Goal: Find specific page/section: Find specific page/section

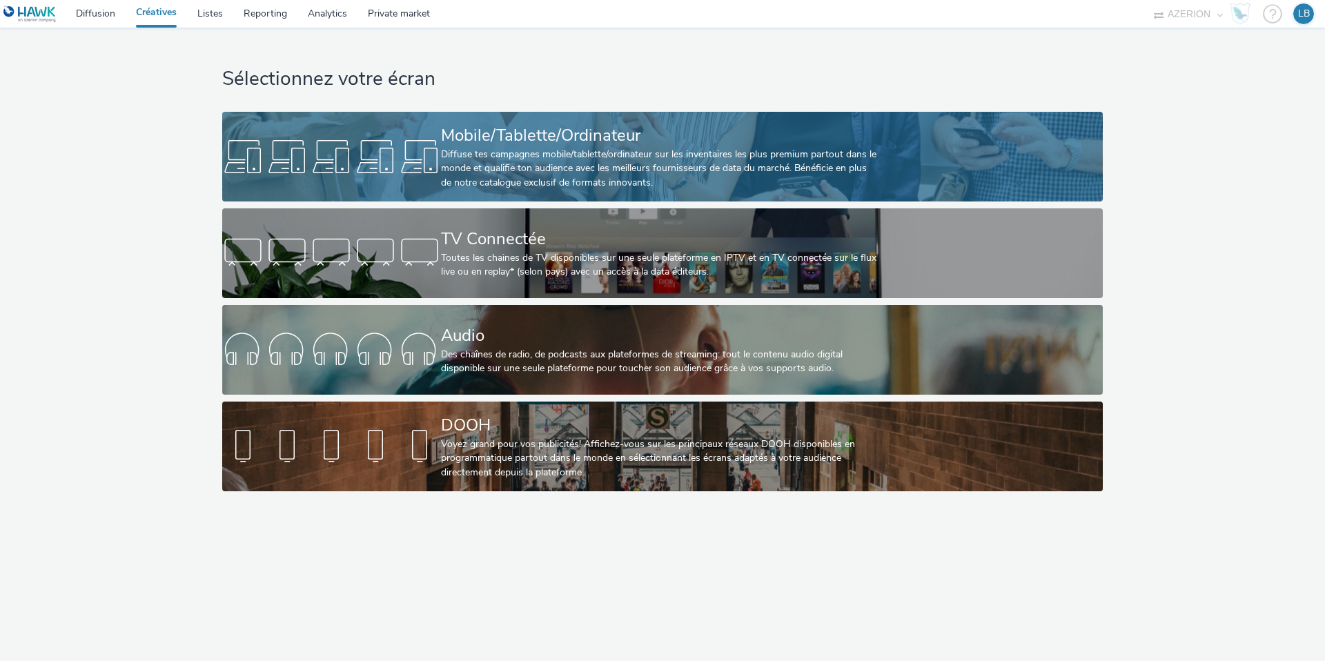
click at [467, 160] on div "Diffuse tes campagnes mobile/tablette/ordinateur sur les inventaires les plus p…" at bounding box center [659, 169] width 437 height 42
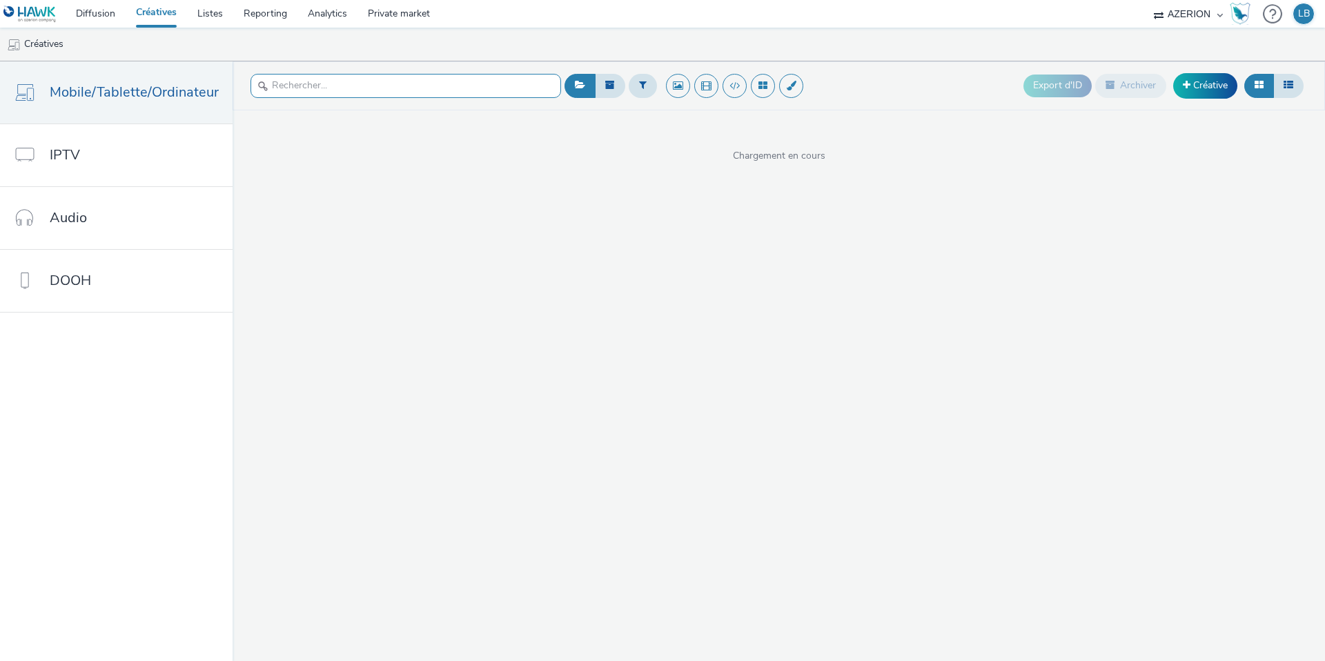
click at [350, 84] on input "text" at bounding box center [405, 86] width 310 height 24
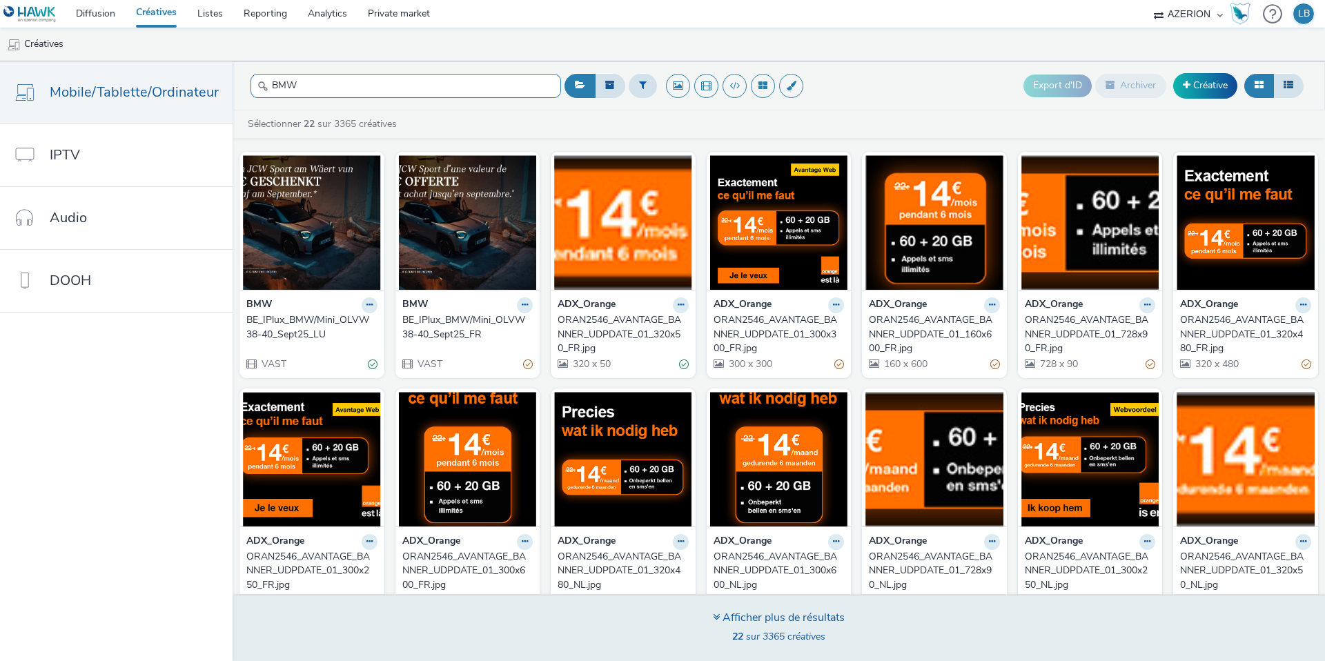
type input "BMW"
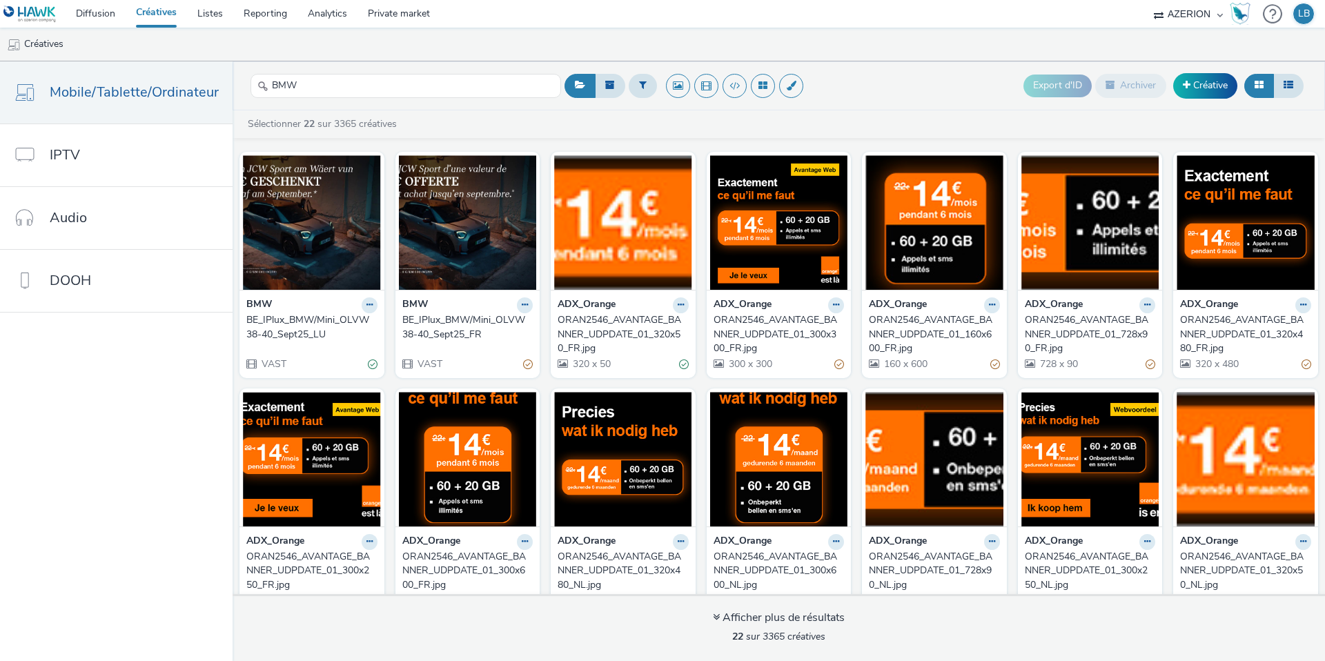
click at [317, 322] on div "BE_IPlux_BMW/Mini_OLVW38-40_Sept25_LU" at bounding box center [309, 327] width 126 height 28
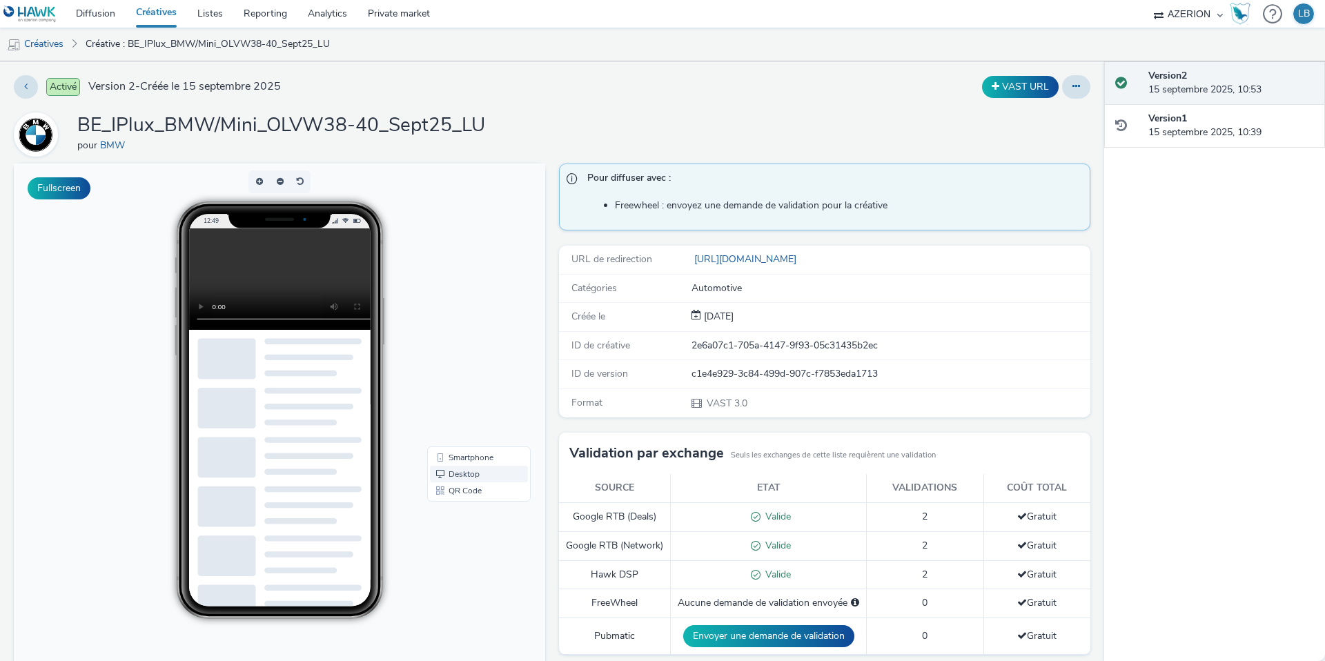
click at [460, 471] on link "Desktop" at bounding box center [479, 474] width 98 height 17
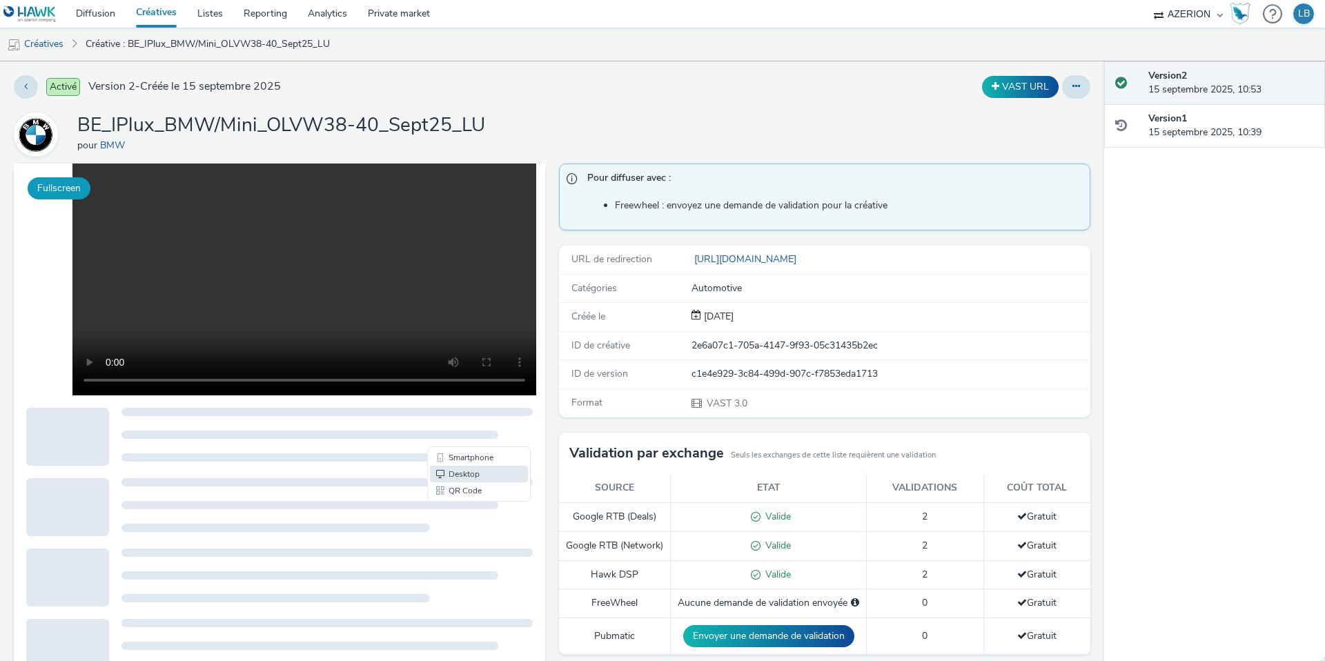
click at [66, 186] on button "Fullscreen" at bounding box center [59, 188] width 63 height 22
